Goal: Find specific page/section: Find specific page/section

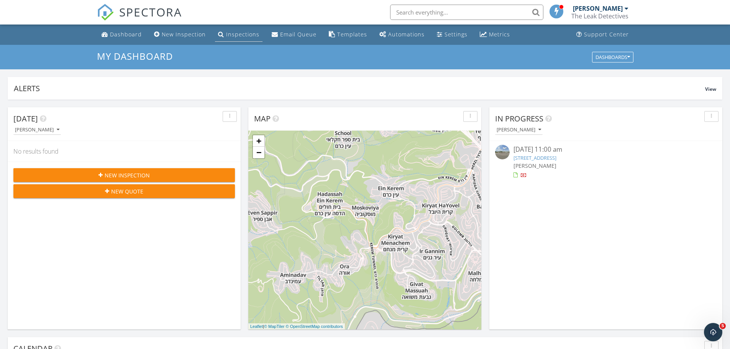
click at [238, 34] on div "Inspections" at bounding box center [242, 34] width 33 height 7
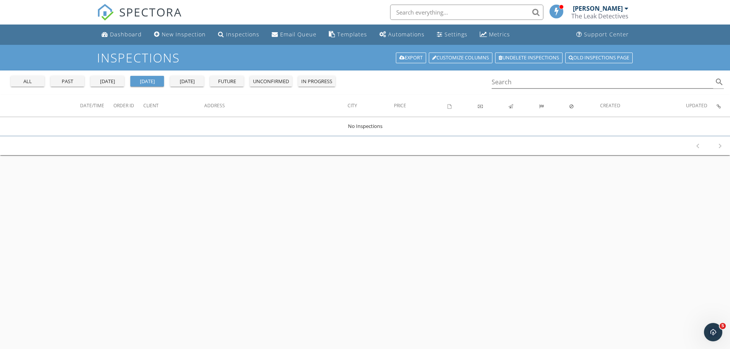
click at [70, 81] on div "past" at bounding box center [68, 82] width 28 height 8
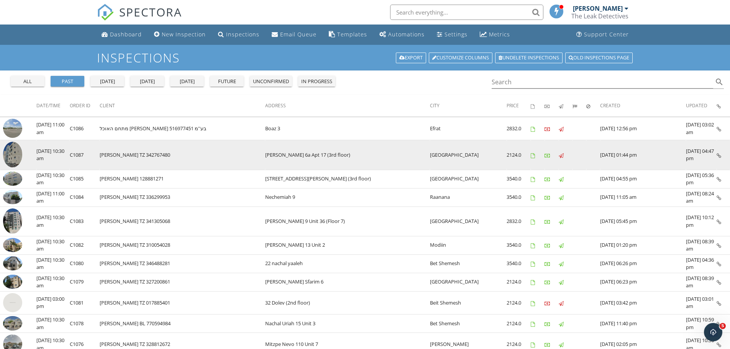
click at [15, 149] on img at bounding box center [12, 155] width 19 height 26
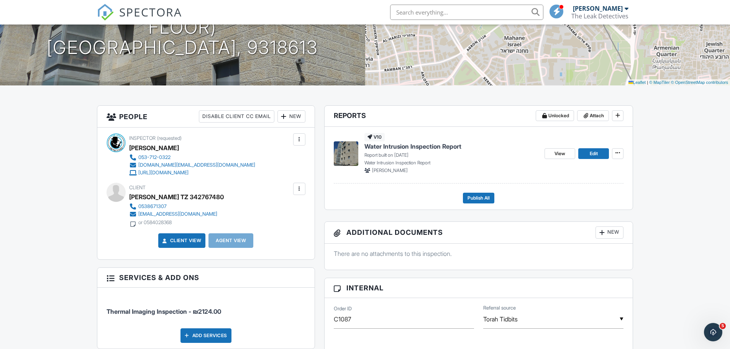
scroll to position [102, 0]
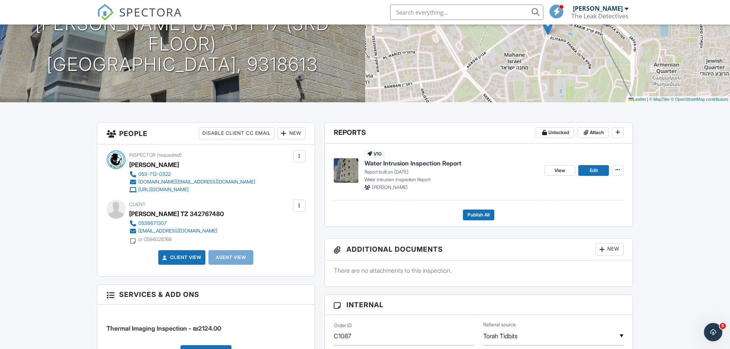
click at [418, 165] on span "Water Intrusion Inspection Report" at bounding box center [412, 163] width 97 height 8
